Goal: Task Accomplishment & Management: Complete application form

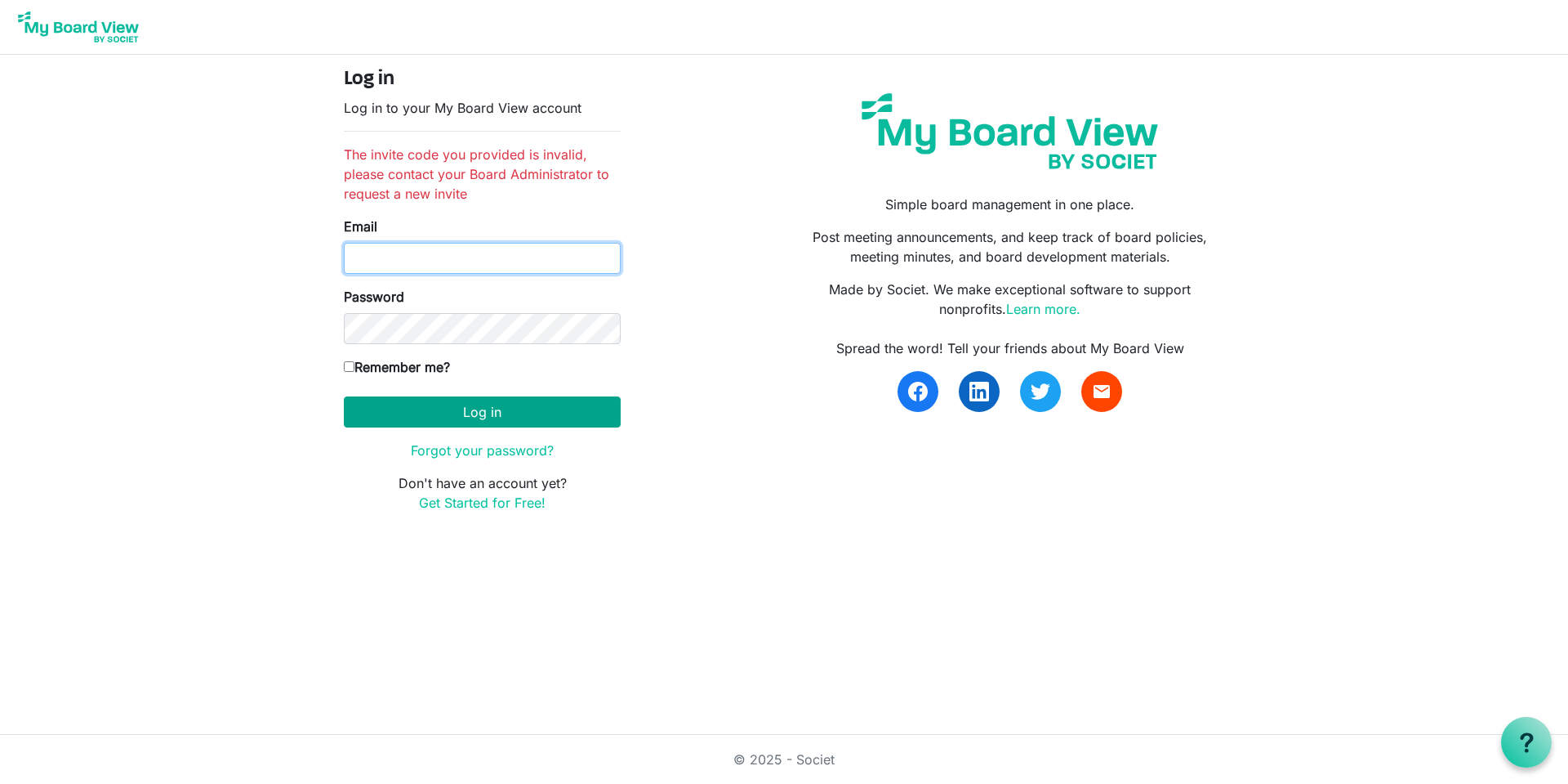
type input "[EMAIL_ADDRESS][DOMAIN_NAME]"
click at [457, 410] on button "Log in" at bounding box center [482, 412] width 277 height 31
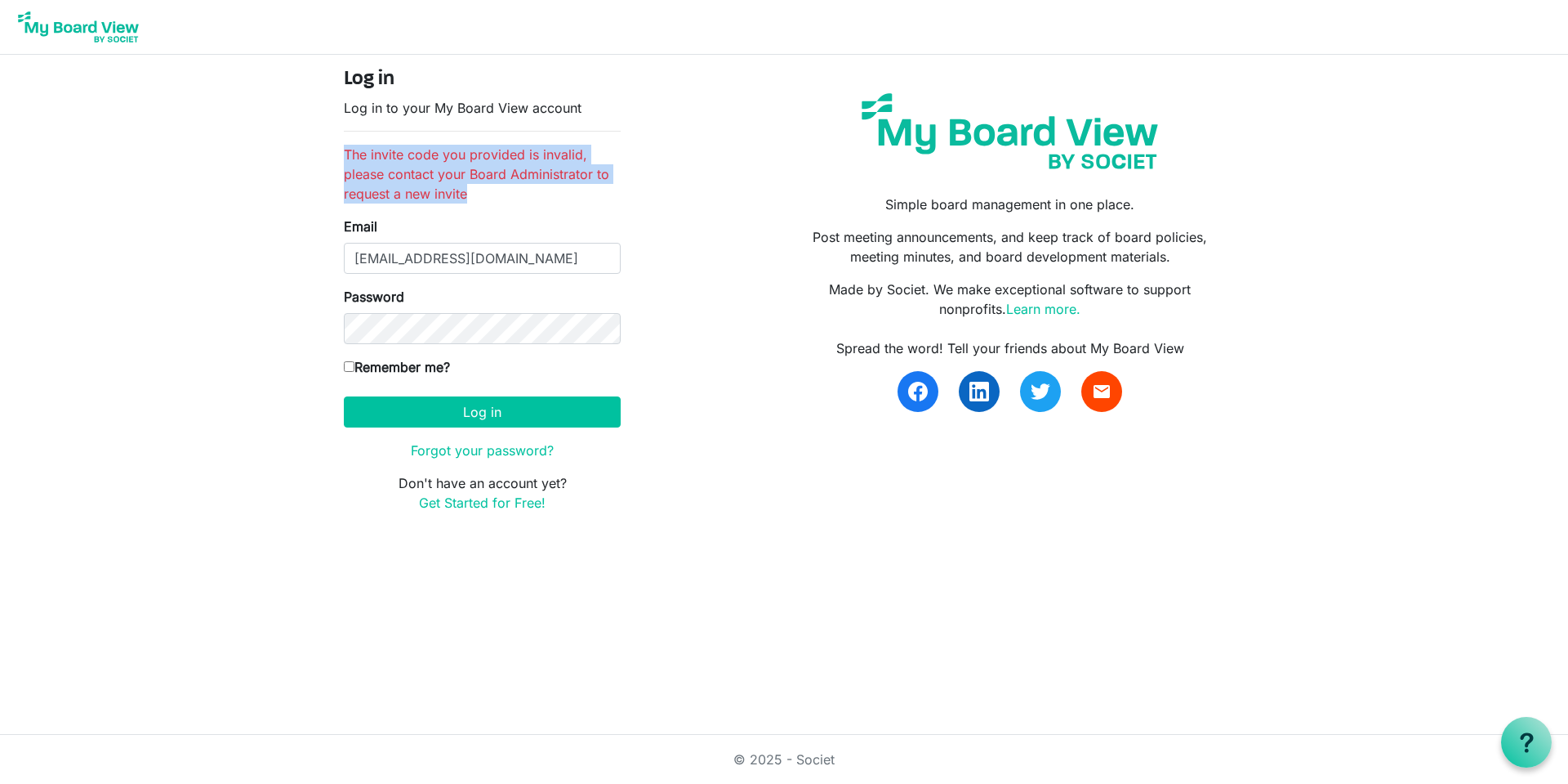
drag, startPoint x: 345, startPoint y: 148, endPoint x: 494, endPoint y: 191, distance: 155.1
click at [494, 191] on li "The invite code you provided is invalid, please contact your Board Administrato…" at bounding box center [482, 174] width 277 height 59
copy li "The invite code you provided is invalid, please contact your Board Administrato…"
